Goal: Find specific page/section: Find specific page/section

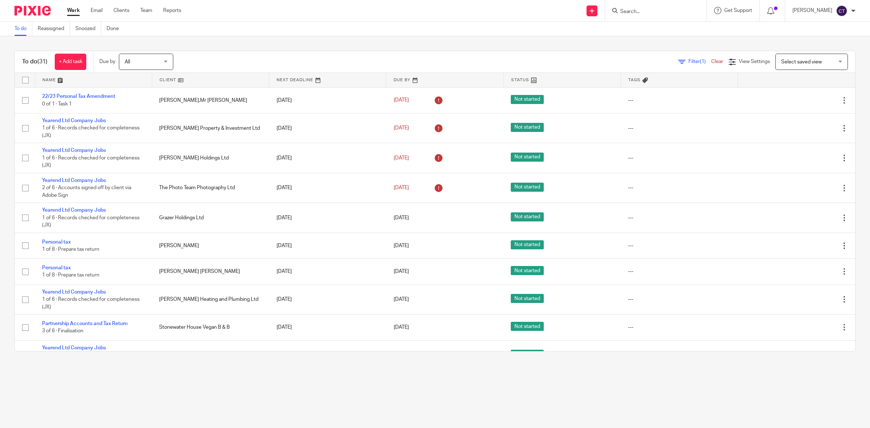
click at [643, 10] on input "Search" at bounding box center [651, 12] width 65 height 7
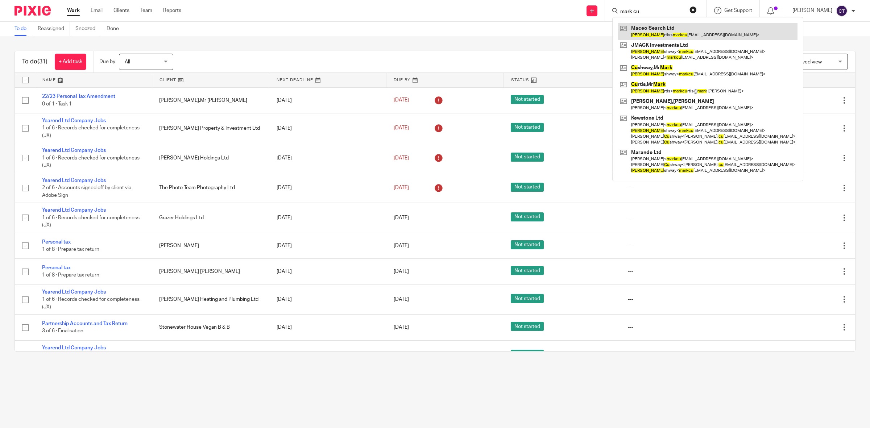
type input "mark cu"
click at [669, 31] on link at bounding box center [707, 31] width 179 height 17
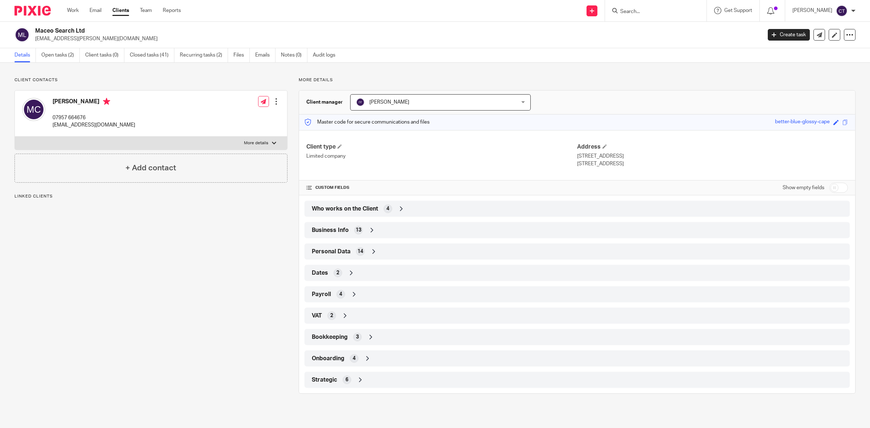
click at [396, 250] on div "Personal Data 14" at bounding box center [577, 251] width 534 height 12
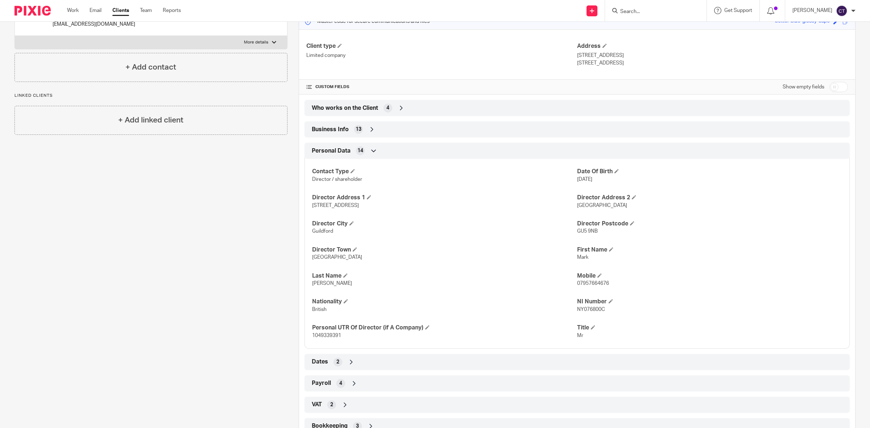
scroll to position [80, 0]
